Goal: Check status: Check status

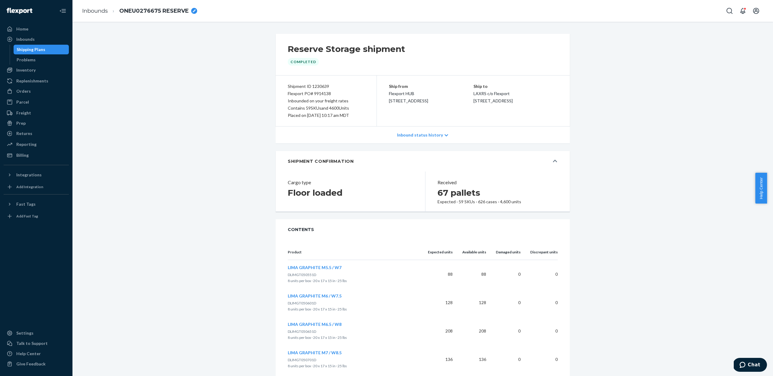
scroll to position [1585, 0]
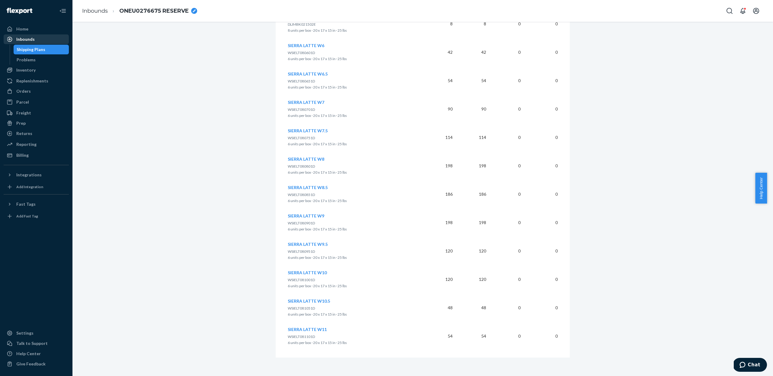
click at [52, 39] on div "Inbounds" at bounding box center [36, 39] width 64 height 8
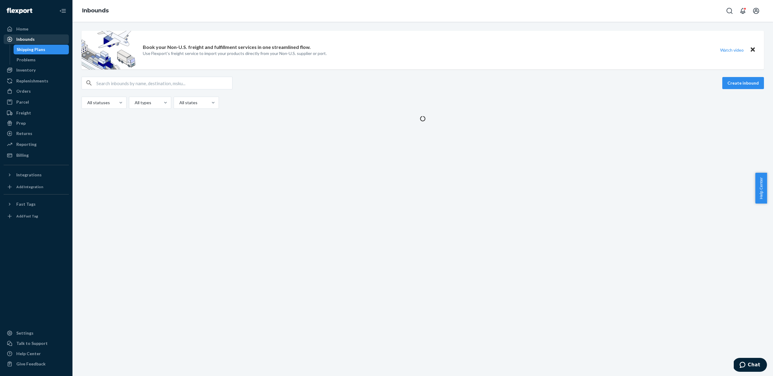
click at [52, 39] on div "Inbounds" at bounding box center [36, 39] width 64 height 8
click at [137, 82] on input "text" at bounding box center [164, 83] width 136 height 12
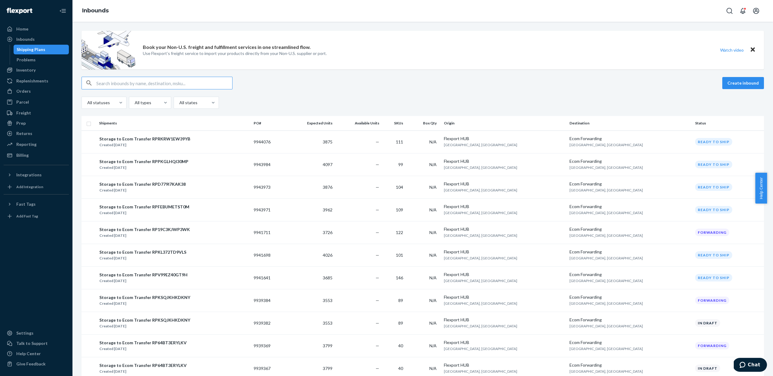
paste input "TCNU5926047"
type input "TCNU5926047"
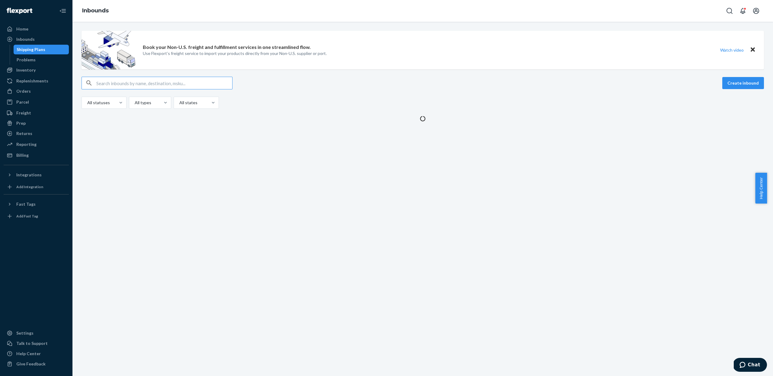
click at [137, 83] on input "text" at bounding box center [164, 83] width 136 height 12
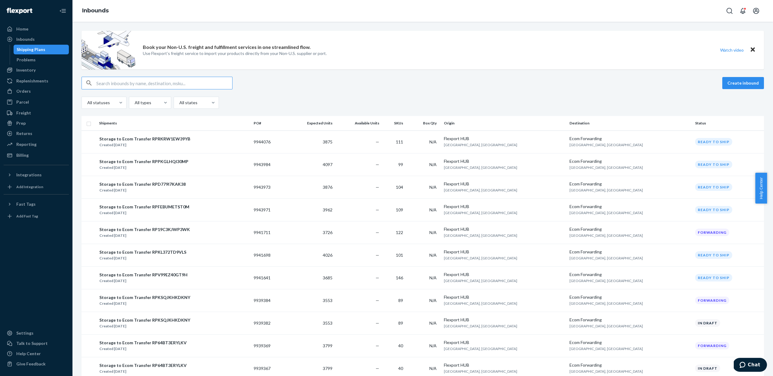
paste input "TCNU5926047"
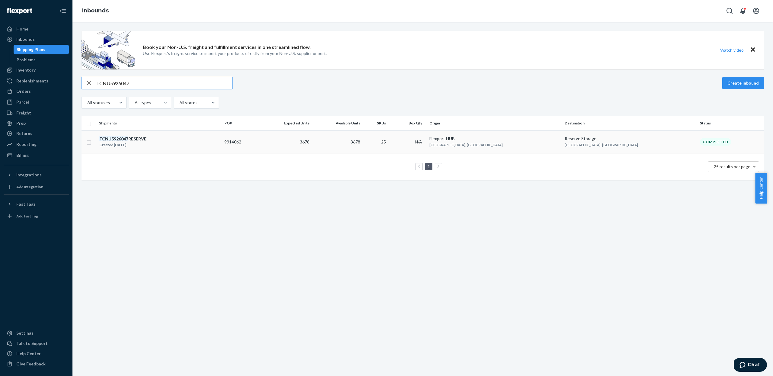
type input "TCNU5926047"
click at [171, 133] on td "TCNU5926047 RESERVE Created [DATE]" at bounding box center [159, 142] width 125 height 23
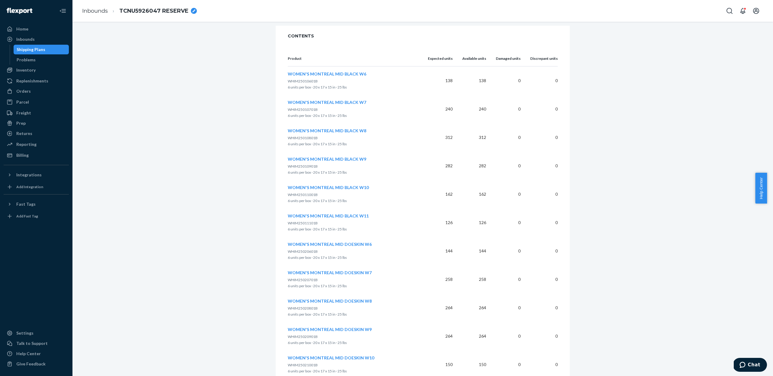
scroll to position [204, 0]
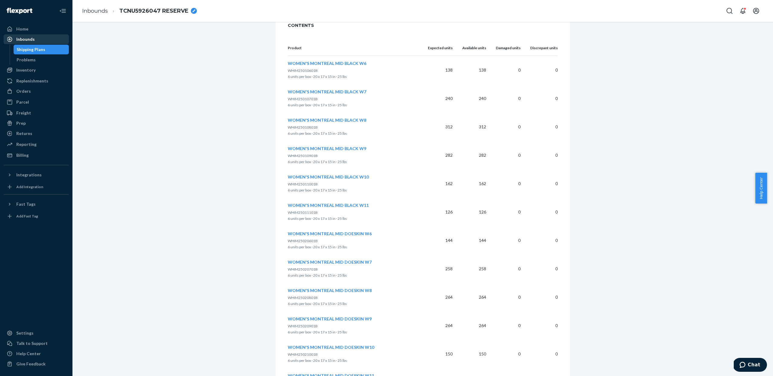
click at [19, 40] on div "Inbounds" at bounding box center [25, 39] width 18 height 6
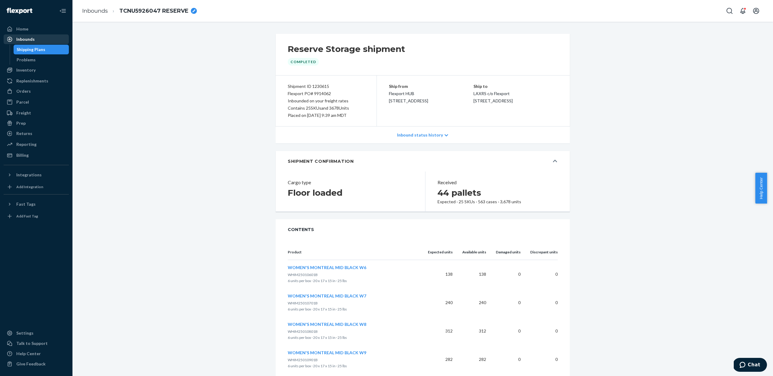
click at [19, 40] on div "Inbounds" at bounding box center [25, 39] width 18 height 6
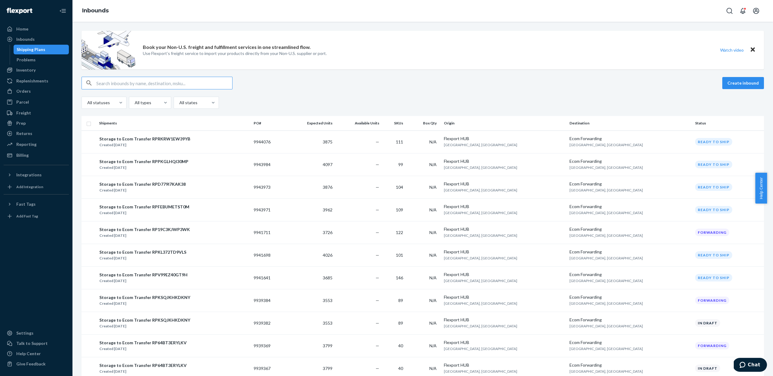
click at [150, 86] on input "text" at bounding box center [164, 83] width 136 height 12
click at [31, 34] on ul "Home Inbounds Shipping Plans Problems Inventory Products Replenishments Orders …" at bounding box center [36, 92] width 65 height 136
click at [31, 32] on div "Home" at bounding box center [36, 29] width 64 height 8
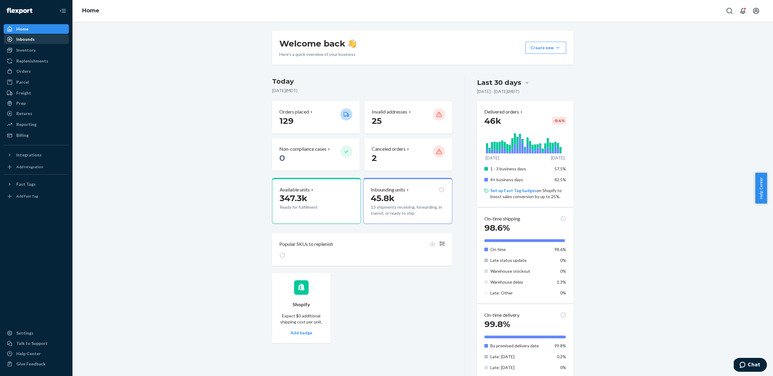
click at [39, 41] on div "Inbounds" at bounding box center [36, 39] width 64 height 8
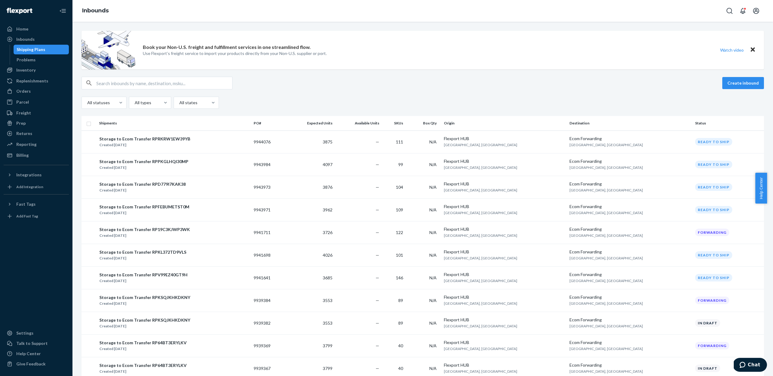
click at [111, 78] on input "text" at bounding box center [164, 83] width 136 height 12
click at [37, 93] on div "Orders" at bounding box center [36, 91] width 64 height 8
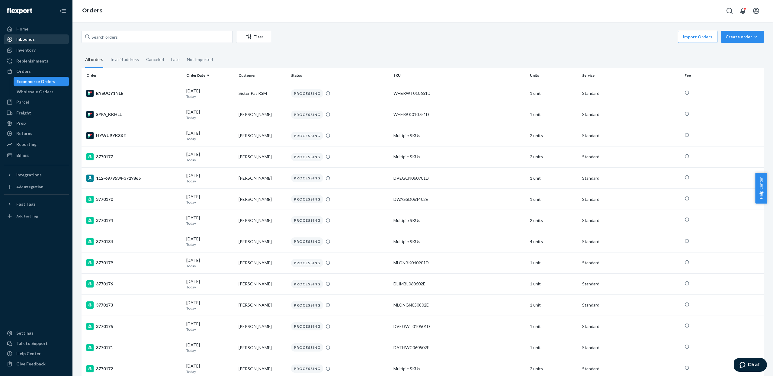
click at [33, 40] on div "Inbounds" at bounding box center [25, 39] width 18 height 6
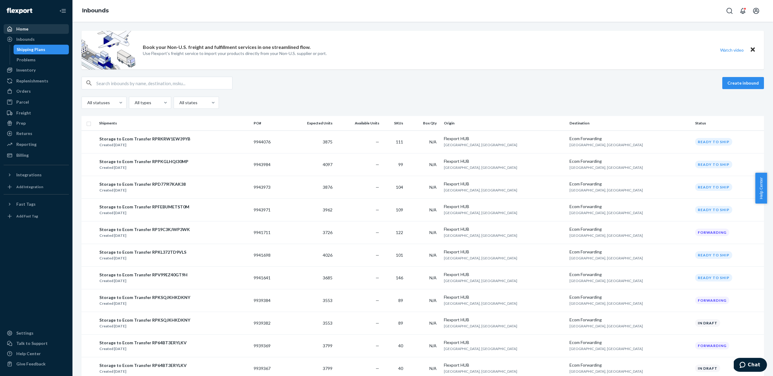
click at [32, 31] on div "Home" at bounding box center [36, 29] width 64 height 8
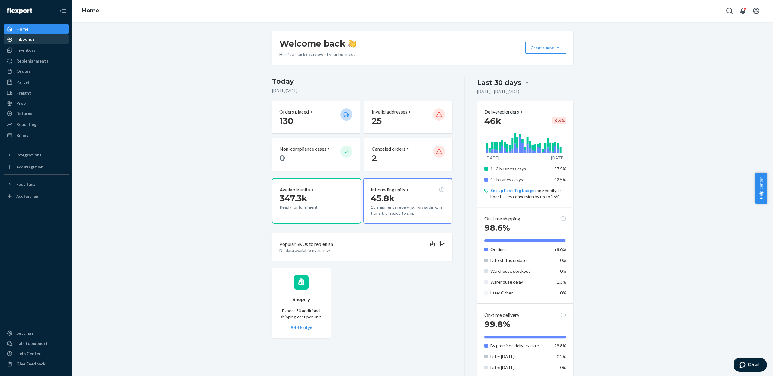
click at [43, 40] on div "Inbounds" at bounding box center [36, 39] width 64 height 8
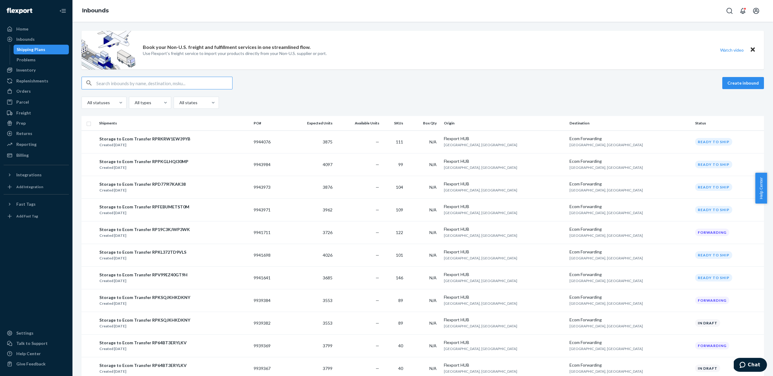
click at [166, 83] on input "text" at bounding box center [164, 83] width 136 height 12
paste input "TCNU5926047"
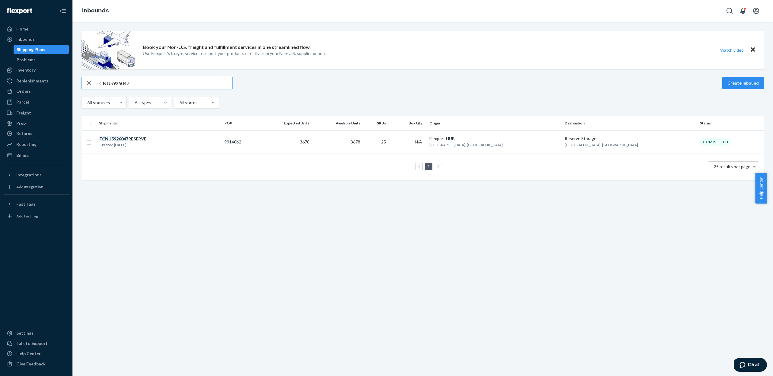
type input "TCNU5926047"
click at [220, 146] on div "TCNU5926047 RESERVE Created [DATE]" at bounding box center [159, 142] width 121 height 13
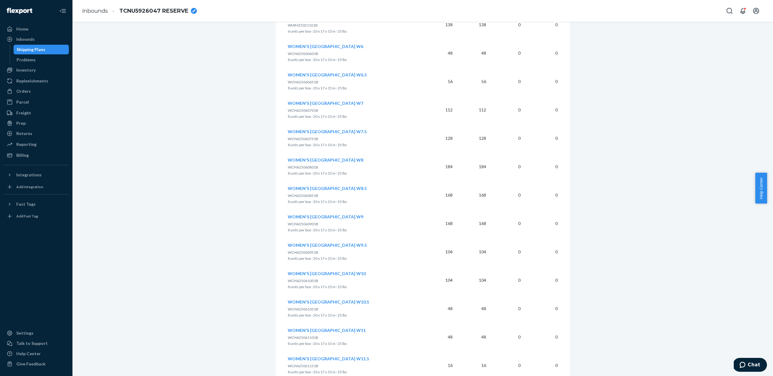
scroll to position [620, 0]
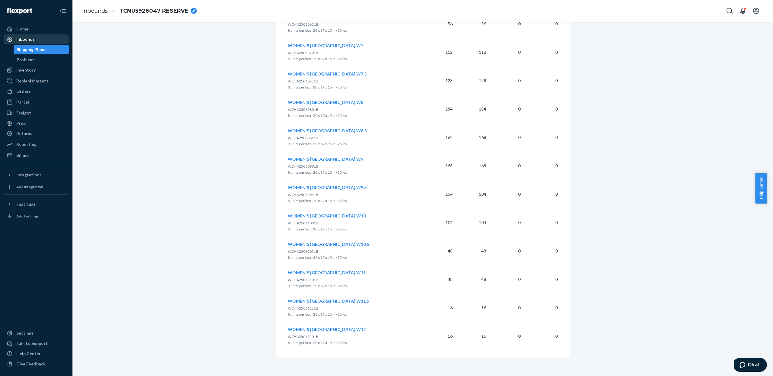
click at [33, 41] on div "Inbounds" at bounding box center [25, 39] width 18 height 6
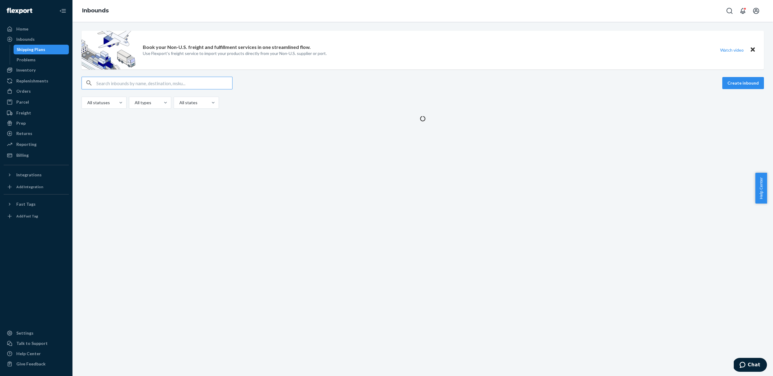
click at [133, 87] on input "text" at bounding box center [164, 83] width 136 height 12
type input "9914059"
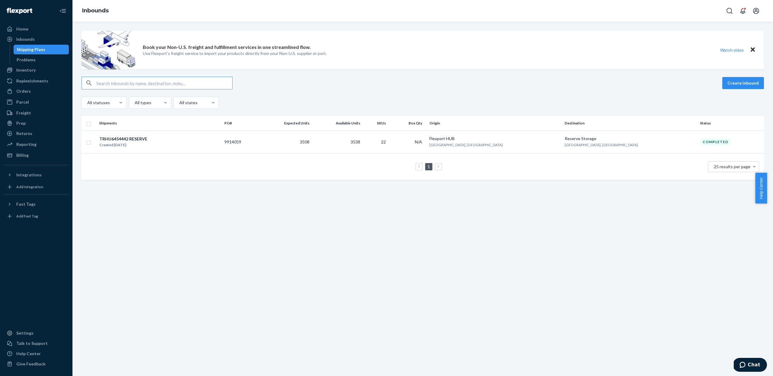
click at [167, 86] on input "text" at bounding box center [164, 83] width 136 height 12
type input "9914059"
click at [163, 144] on div "TRHU6454442 RESERVE Created [DATE]" at bounding box center [159, 142] width 121 height 13
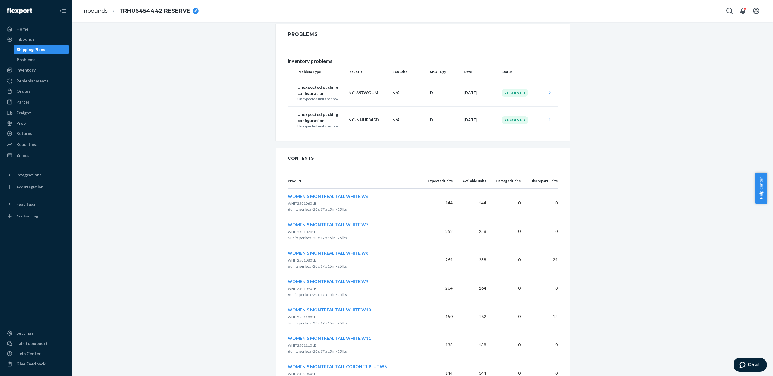
scroll to position [221, 0]
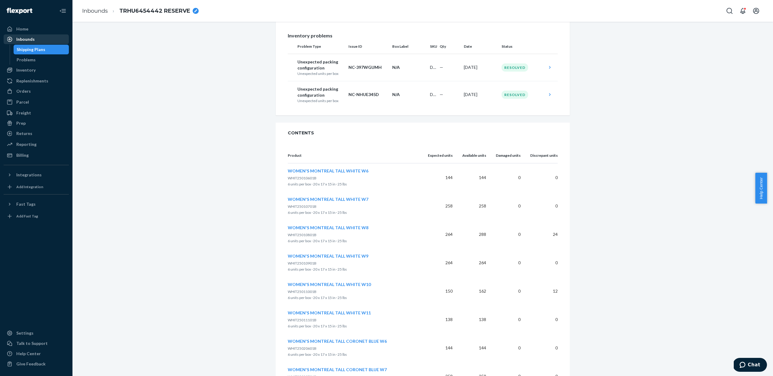
click at [26, 38] on div "Inbounds" at bounding box center [25, 39] width 18 height 6
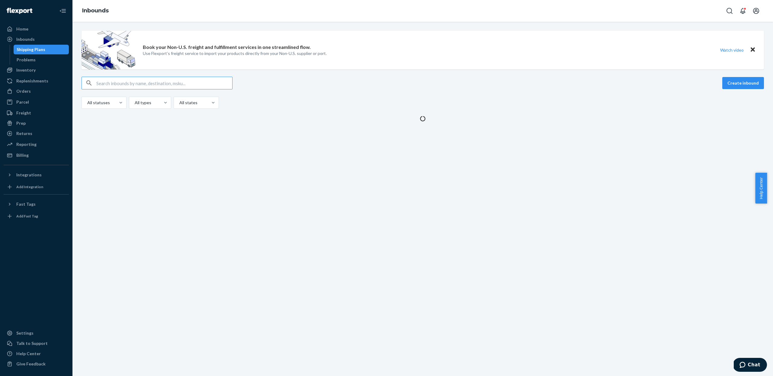
click at [170, 82] on input "text" at bounding box center [164, 83] width 136 height 12
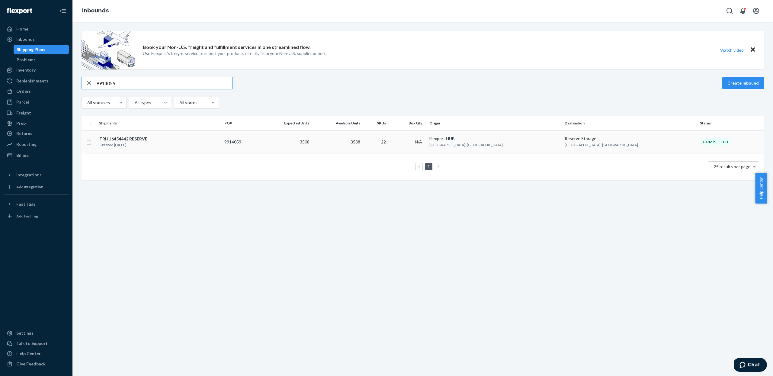
type input "9914059"
click at [220, 146] on div "TRHU6454442 RESERVE Created [DATE]" at bounding box center [159, 142] width 121 height 13
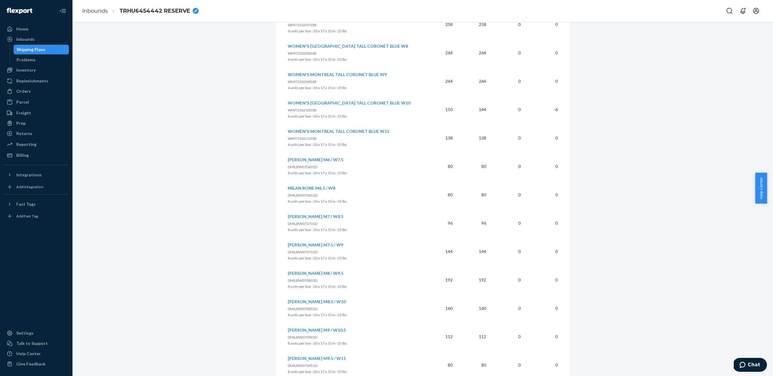
scroll to position [659, 0]
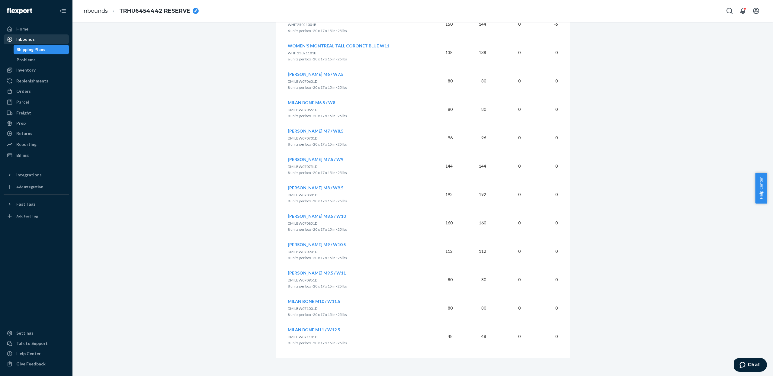
click at [25, 38] on div "Inbounds" at bounding box center [25, 39] width 18 height 6
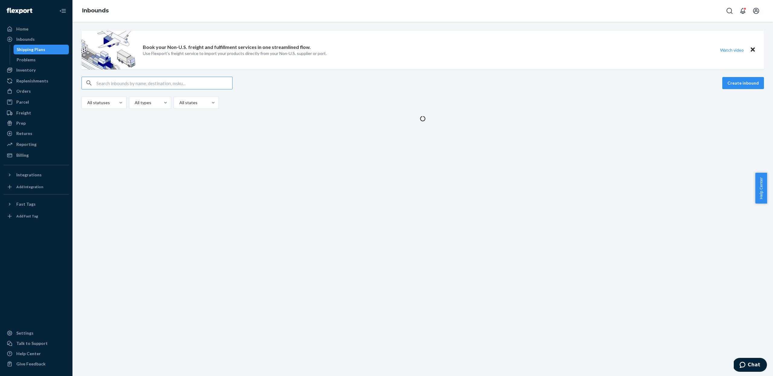
click at [143, 82] on input "text" at bounding box center [164, 83] width 136 height 12
type input "9929715"
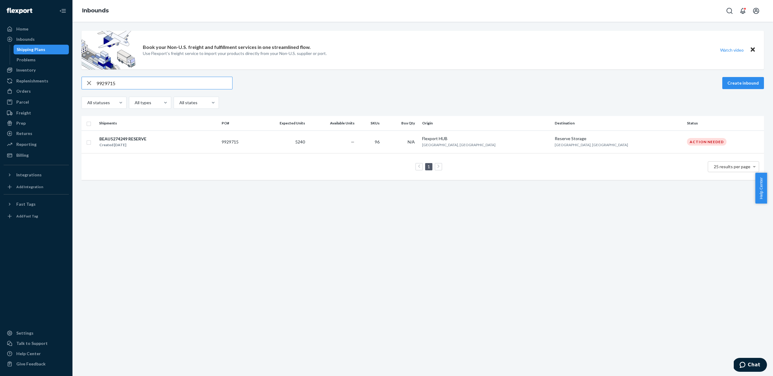
click at [130, 83] on input "9929715" at bounding box center [164, 83] width 136 height 12
paste input "08"
click at [176, 80] on input "9929708" at bounding box center [164, 83] width 136 height 12
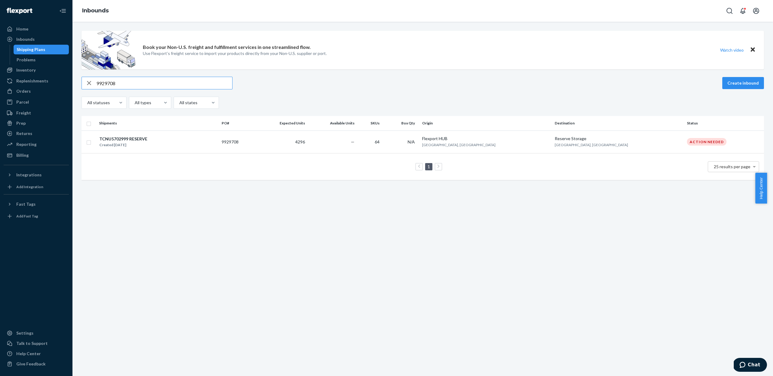
paste input "19"
click at [157, 80] on input "9929719" at bounding box center [164, 83] width 136 height 12
paste input "849"
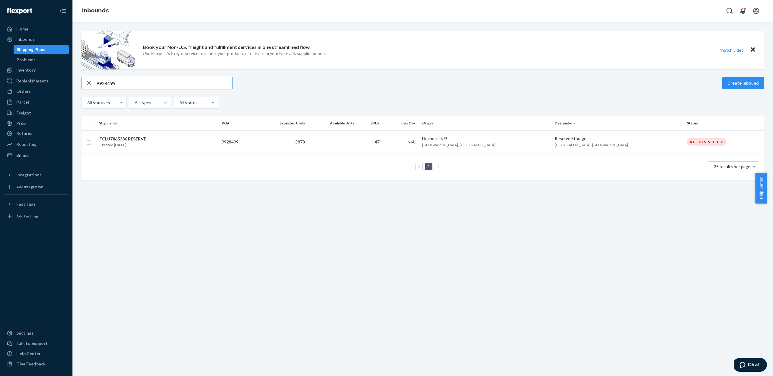
click at [137, 79] on input "9928499" at bounding box center [164, 83] width 136 height 12
paste input "9928507"
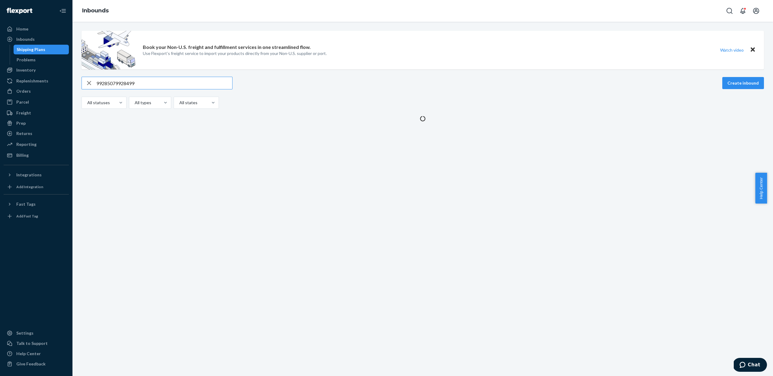
click at [137, 79] on input "99285079928499" at bounding box center [164, 83] width 136 height 12
paste input "text"
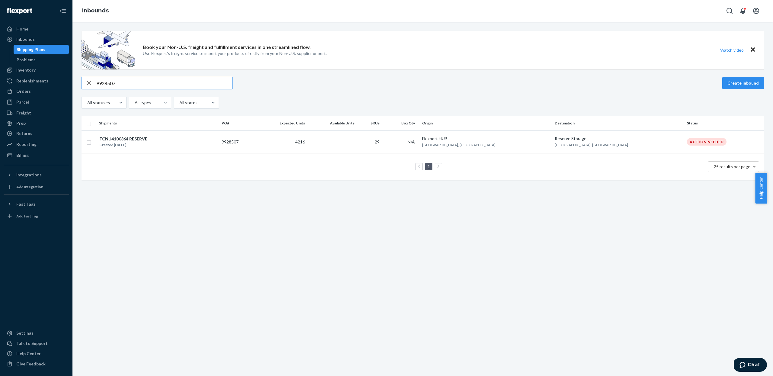
type input "9928507"
click at [92, 82] on icon "button" at bounding box center [88, 83] width 7 height 12
